Goal: Information Seeking & Learning: Understand process/instructions

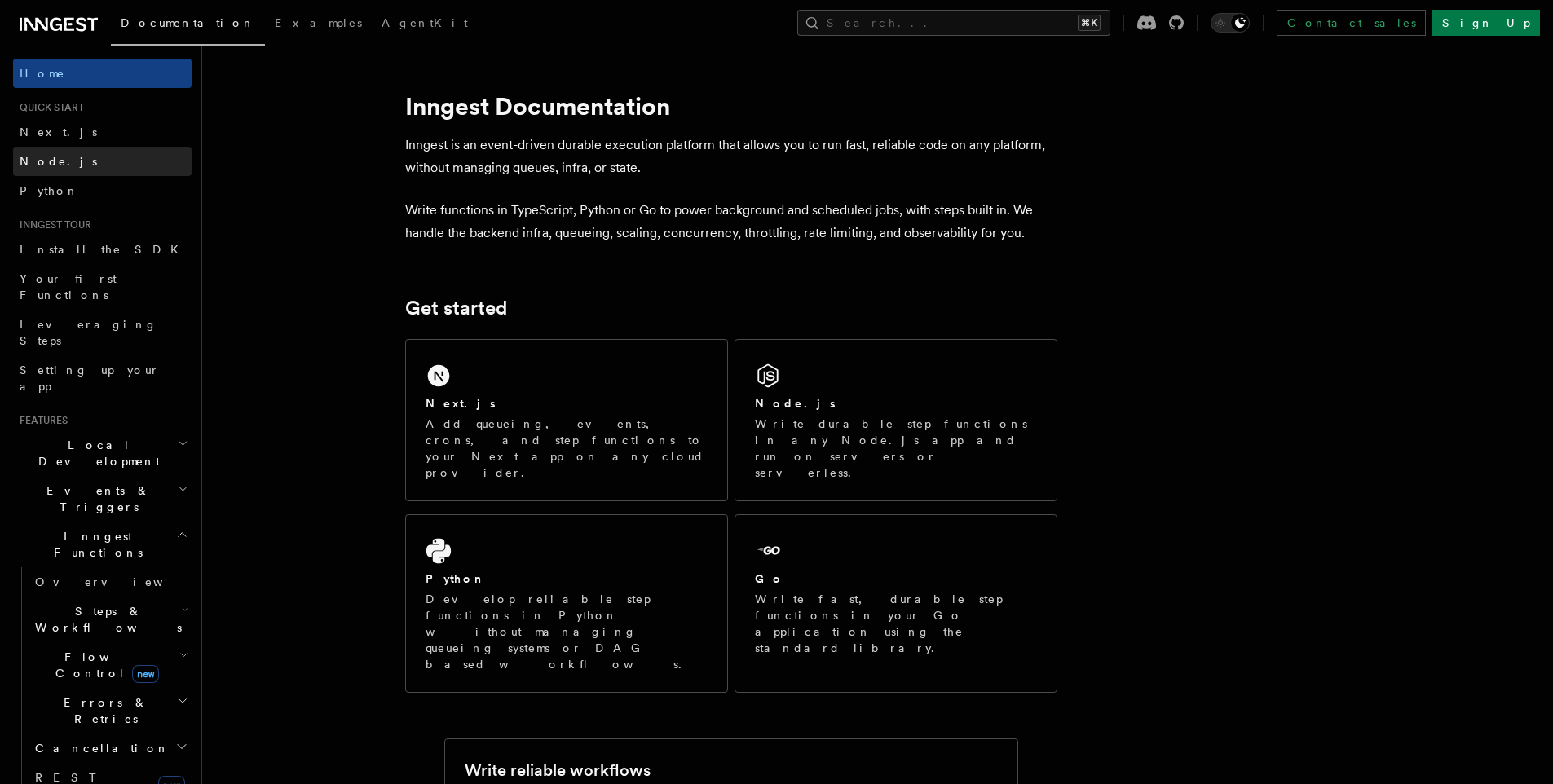
click at [88, 164] on link "Node.js" at bounding box center [102, 161] width 179 height 29
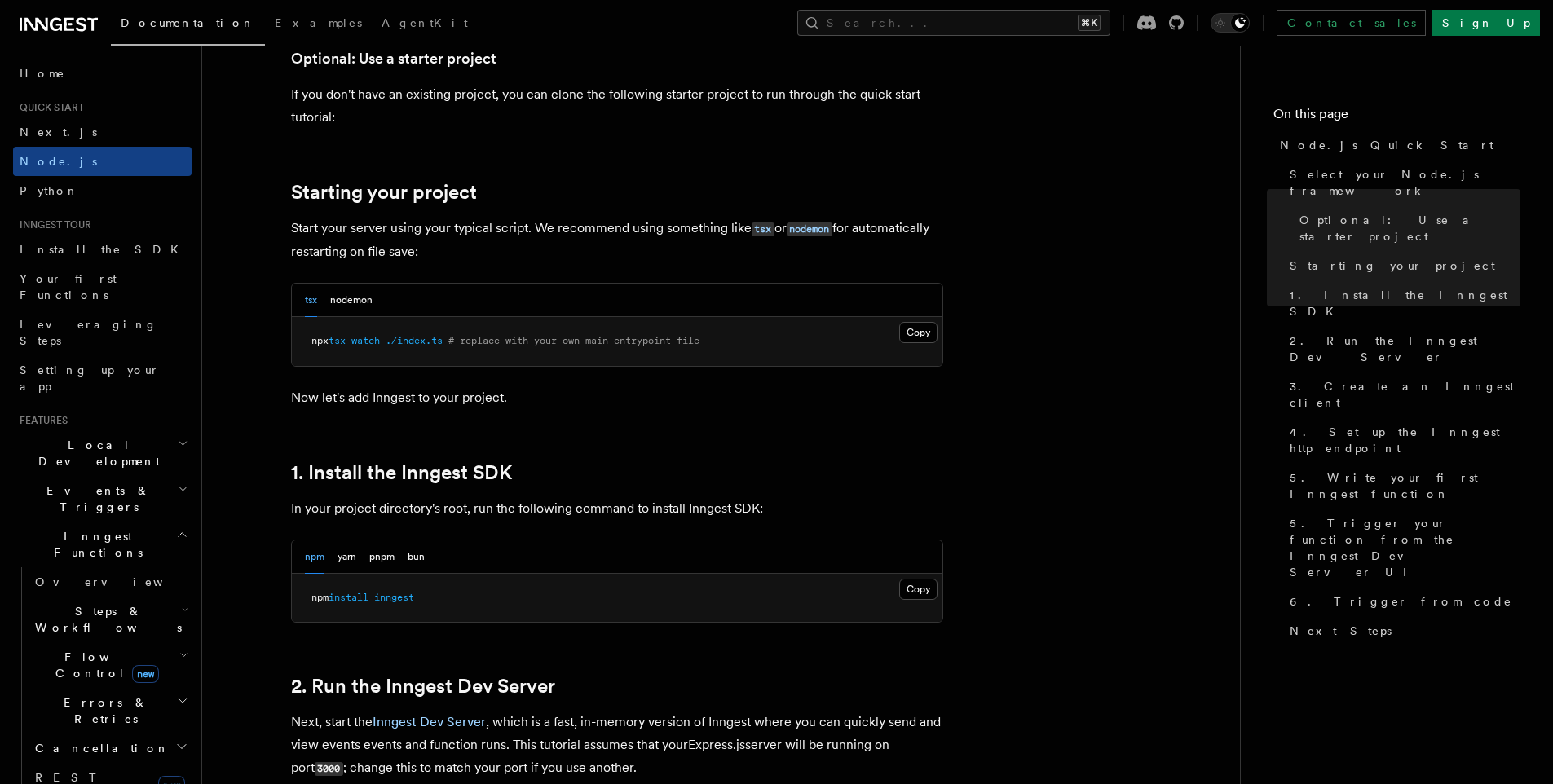
scroll to position [670, 0]
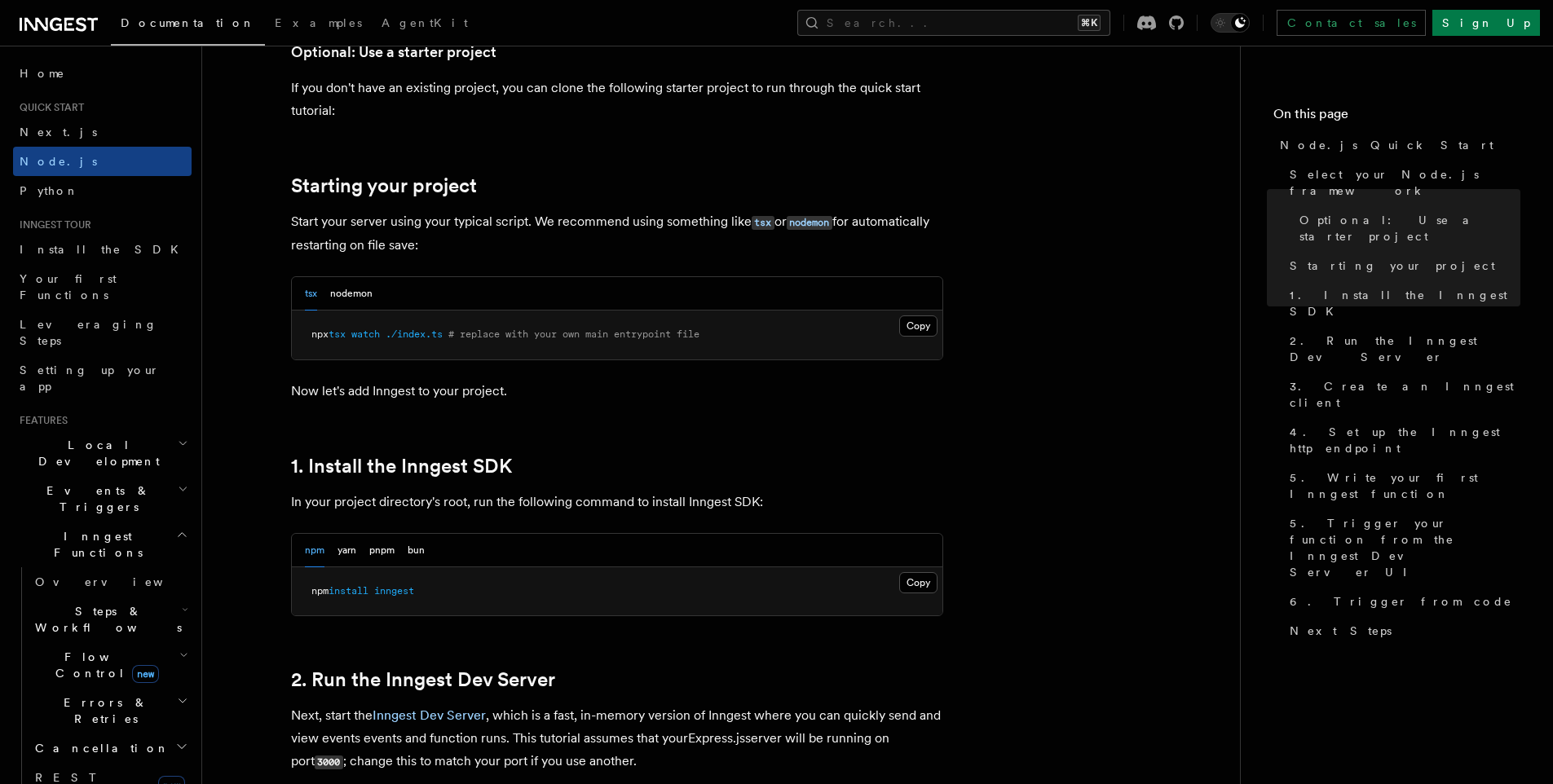
click at [425, 337] on span "./index.ts" at bounding box center [414, 334] width 57 height 12
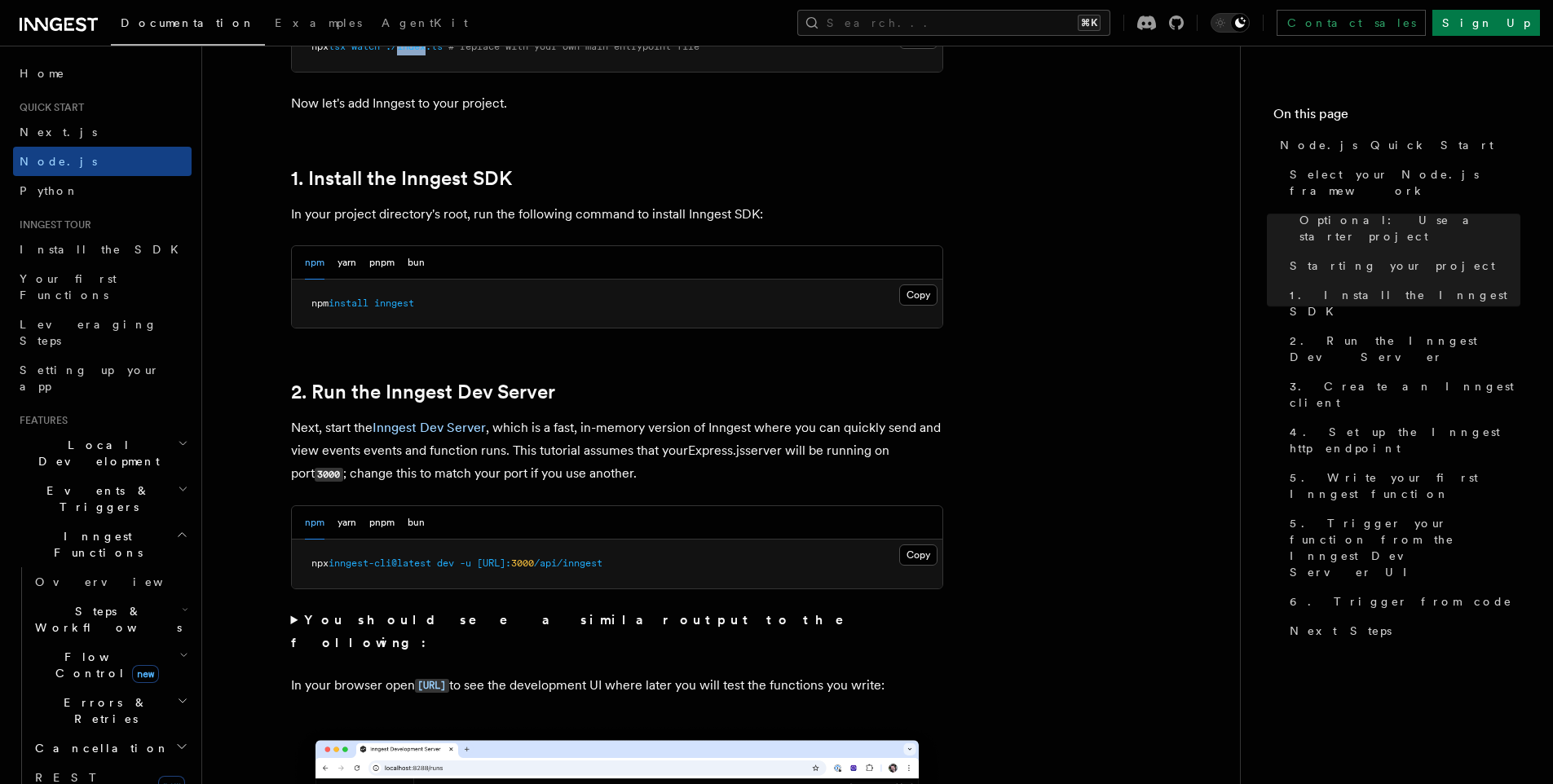
scroll to position [959, 0]
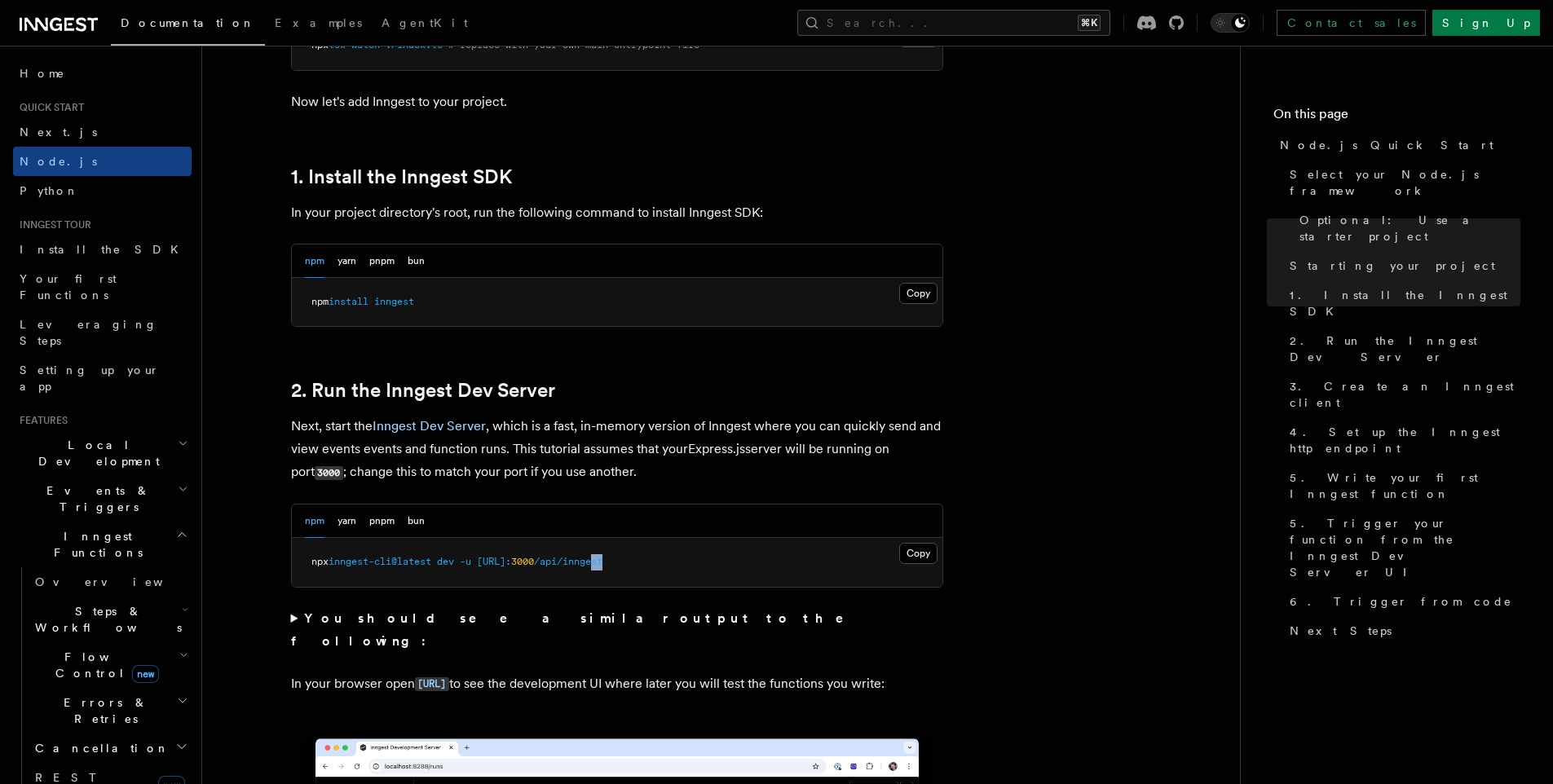
drag, startPoint x: 725, startPoint y: 555, endPoint x: 672, endPoint y: 557, distance: 53.0
click at [667, 558] on pre "npx inngest-cli@latest dev -u [URL]: 3000 /api/inngest" at bounding box center [617, 563] width 650 height 49
click at [930, 553] on button "Copy Copied" at bounding box center [918, 553] width 38 height 21
